Goal: Share content

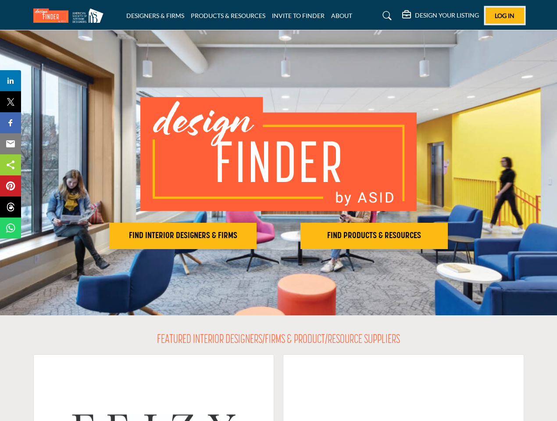
click at [505, 15] on span "Log In" at bounding box center [505, 15] width 20 height 7
click at [183, 236] on h2 "FIND INTERIOR DESIGNERS & FIRMS" at bounding box center [183, 236] width 142 height 11
click at [374, 236] on h2 "FIND PRODUCTS & RESOURCES" at bounding box center [374, 236] width 142 height 11
click at [11, 81] on span "Share" at bounding box center [14, 80] width 25 height 11
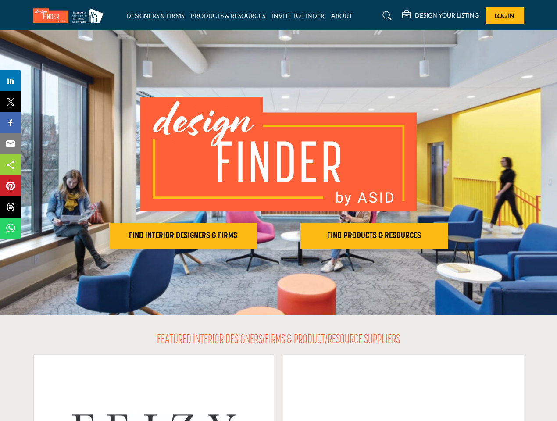
click at [11, 102] on span "Tweet" at bounding box center [14, 101] width 25 height 11
click at [11, 123] on span "Share" at bounding box center [14, 123] width 25 height 11
click at [11, 144] on span "Email" at bounding box center [14, 144] width 24 height 11
click at [11, 165] on span "Share" at bounding box center [14, 165] width 25 height 11
